Goal: Transaction & Acquisition: Purchase product/service

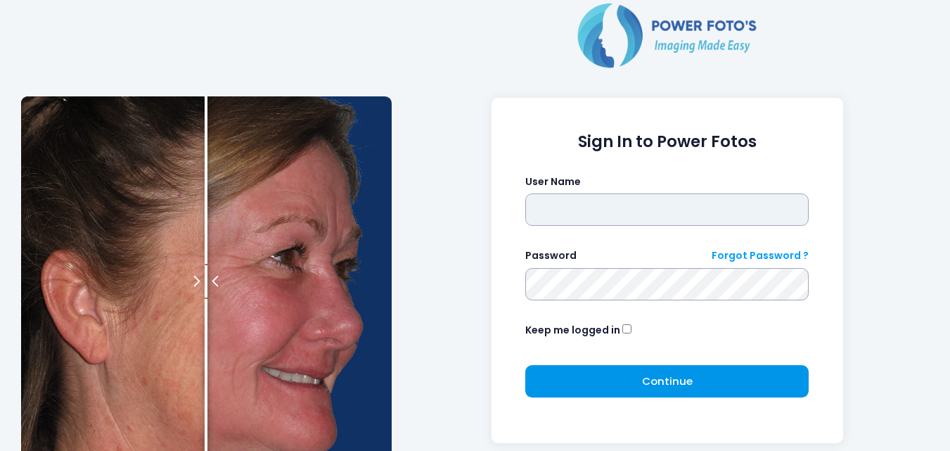
type input "**********"
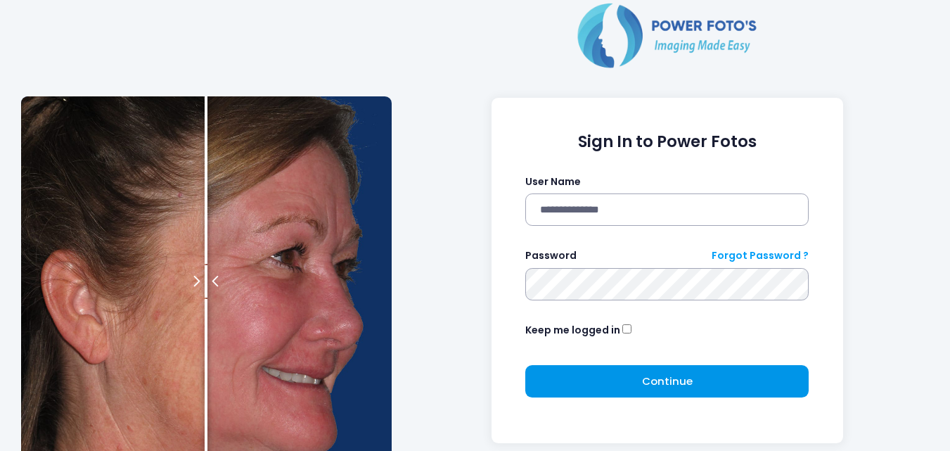
click at [577, 381] on button "Continue Please wait..." at bounding box center [668, 381] width 284 height 32
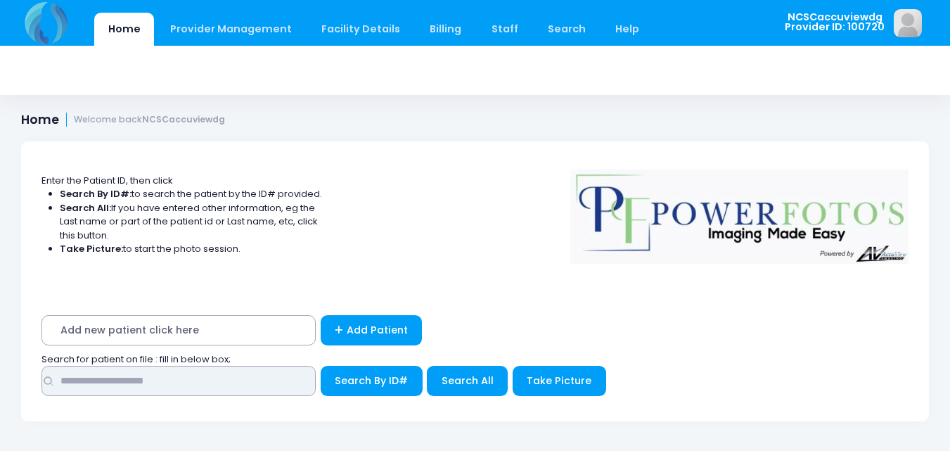
drag, startPoint x: 234, startPoint y: 382, endPoint x: 246, endPoint y: 382, distance: 12.7
click at [234, 382] on input "text" at bounding box center [179, 381] width 274 height 30
type input "*****"
click at [321, 366] on button "Search By ID#" at bounding box center [372, 381] width 102 height 30
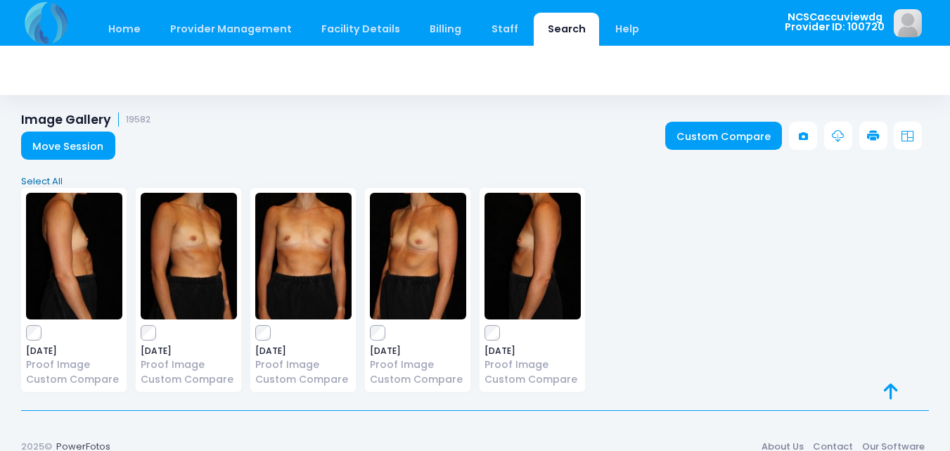
click at [55, 179] on link "Select All" at bounding box center [475, 181] width 917 height 14
click at [874, 137] on icon at bounding box center [873, 136] width 13 height 13
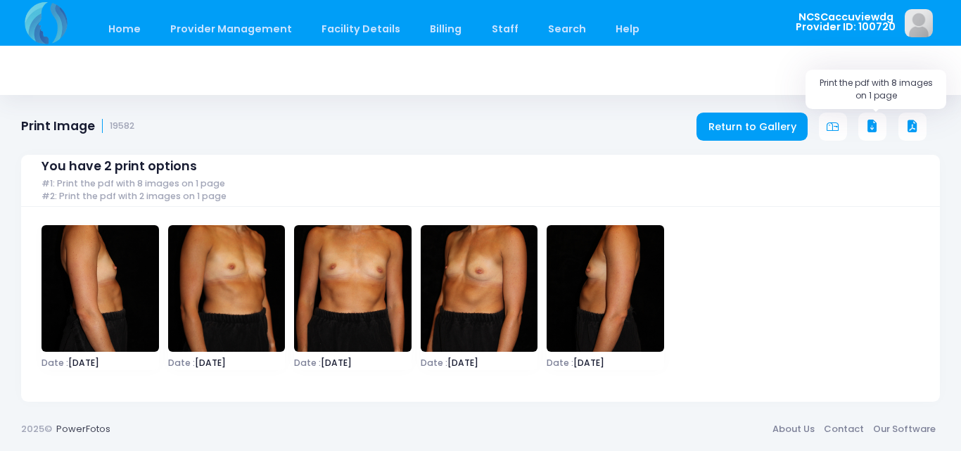
click at [865, 127] on button at bounding box center [872, 127] width 28 height 28
click at [116, 27] on link "Home" at bounding box center [124, 29] width 60 height 33
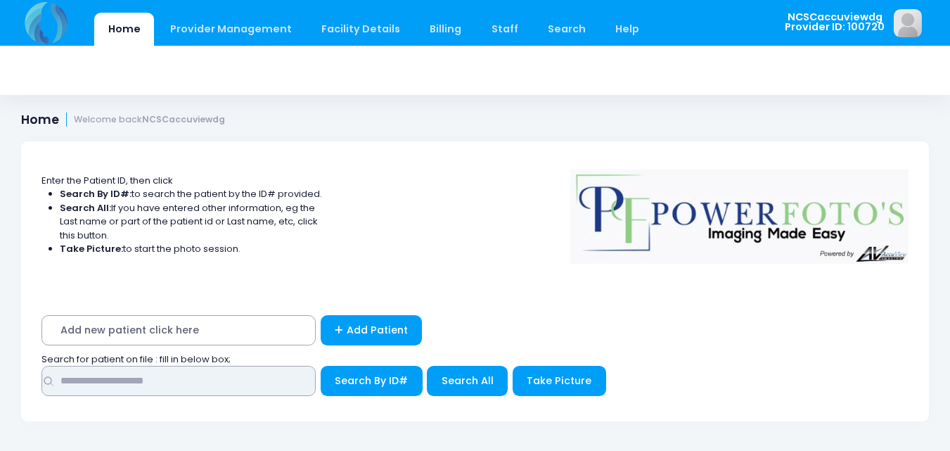
click at [164, 376] on input "text" at bounding box center [179, 381] width 274 height 30
type input "*****"
click at [321, 366] on button "Search By ID#" at bounding box center [372, 381] width 102 height 30
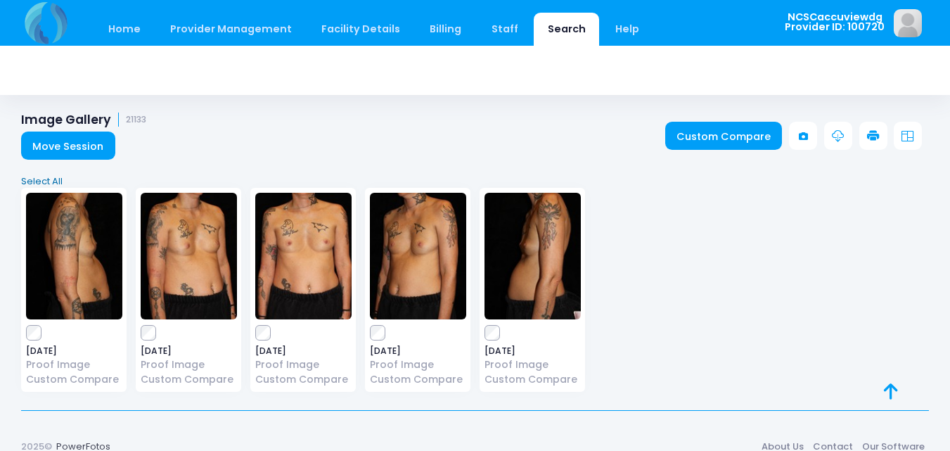
click at [44, 185] on link "Select All" at bounding box center [475, 181] width 917 height 14
click at [866, 140] on link at bounding box center [874, 136] width 28 height 28
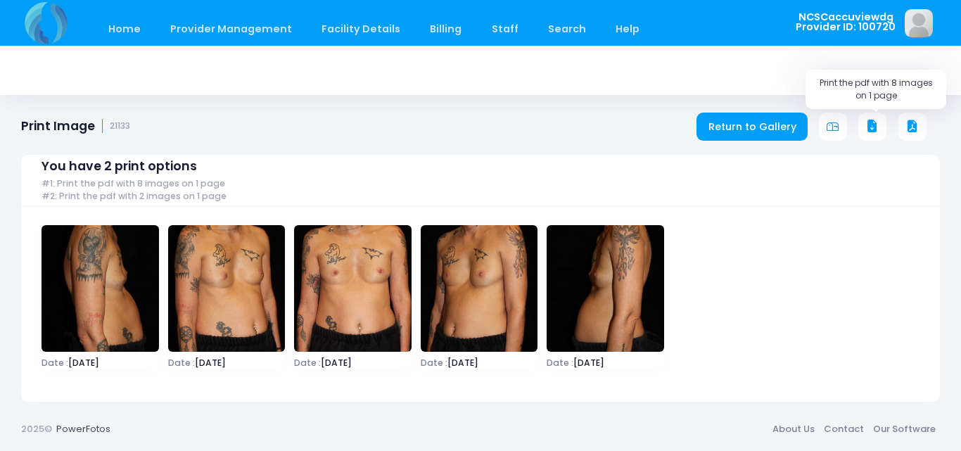
click at [878, 119] on button at bounding box center [872, 127] width 28 height 28
click at [129, 27] on link "Home" at bounding box center [124, 29] width 60 height 33
